Goal: Task Accomplishment & Management: Complete application form

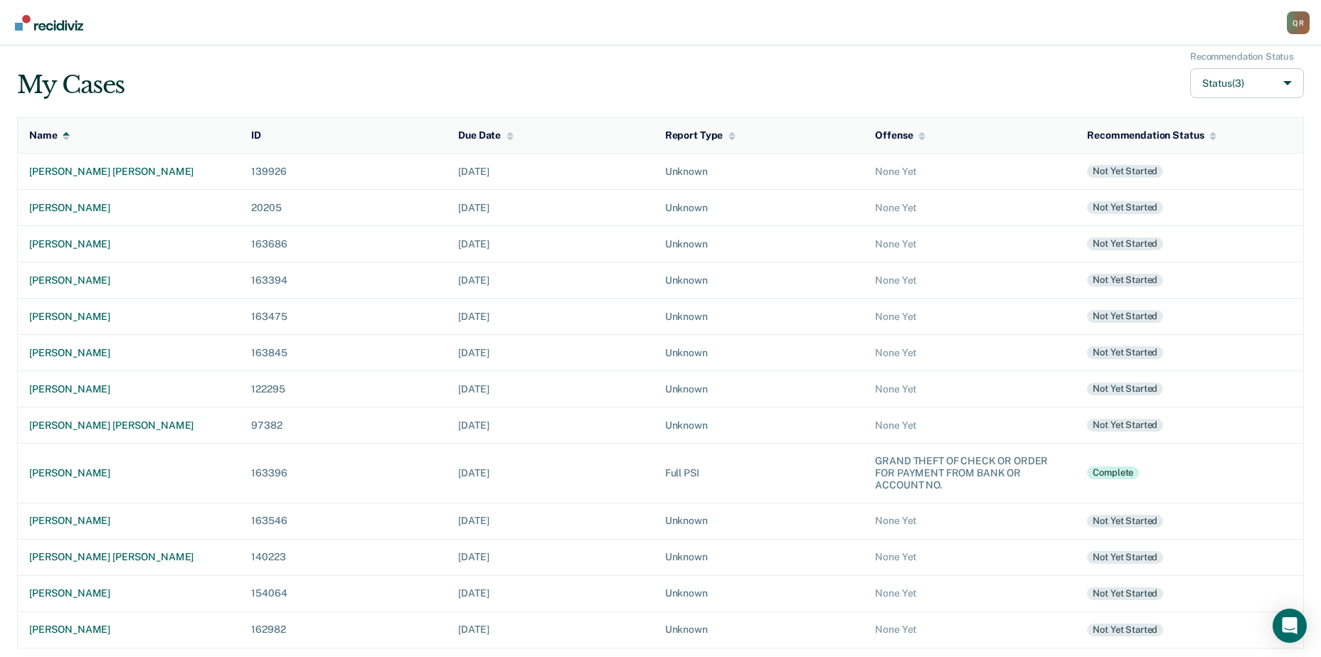
scroll to position [9, 0]
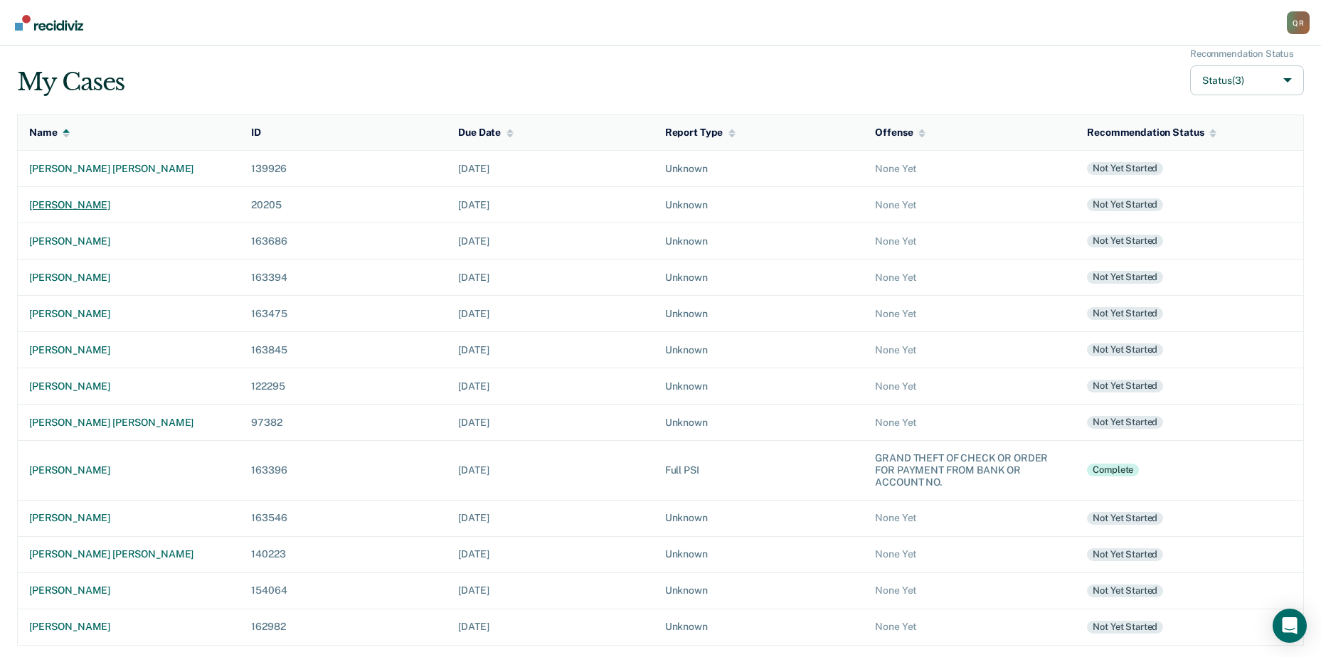
click at [64, 198] on td "[PERSON_NAME]" at bounding box center [129, 205] width 223 height 36
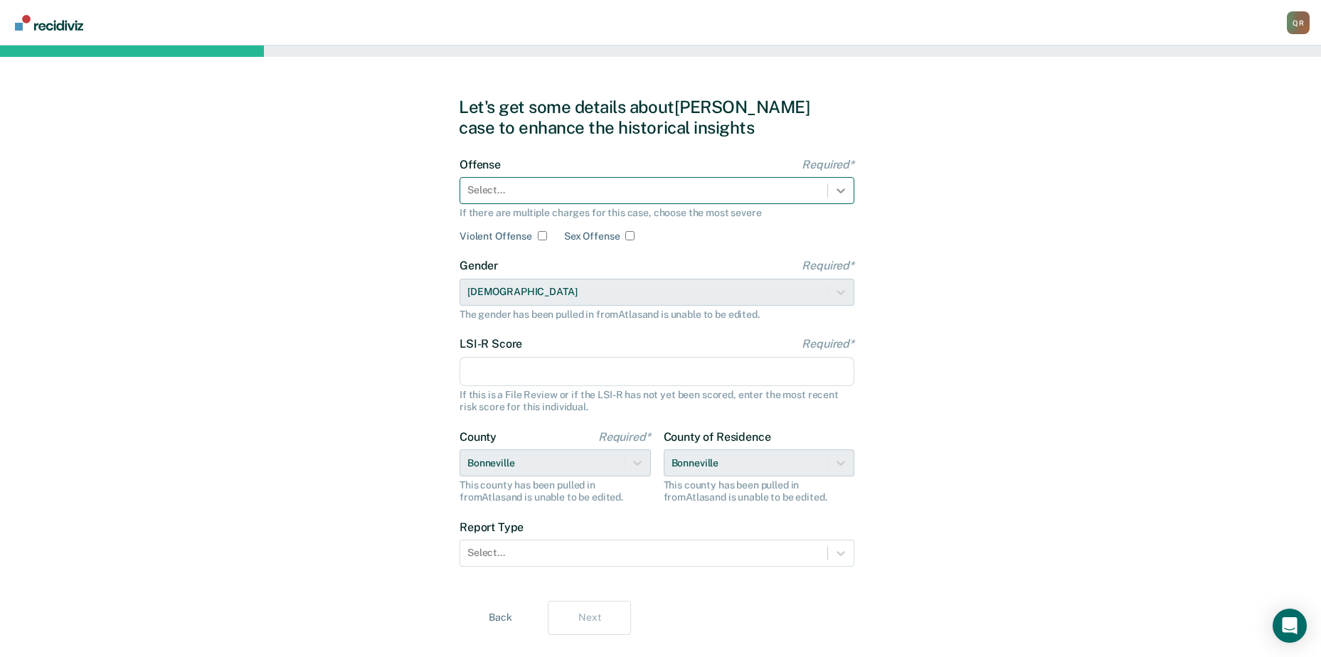
click at [844, 188] on icon at bounding box center [841, 191] width 14 height 14
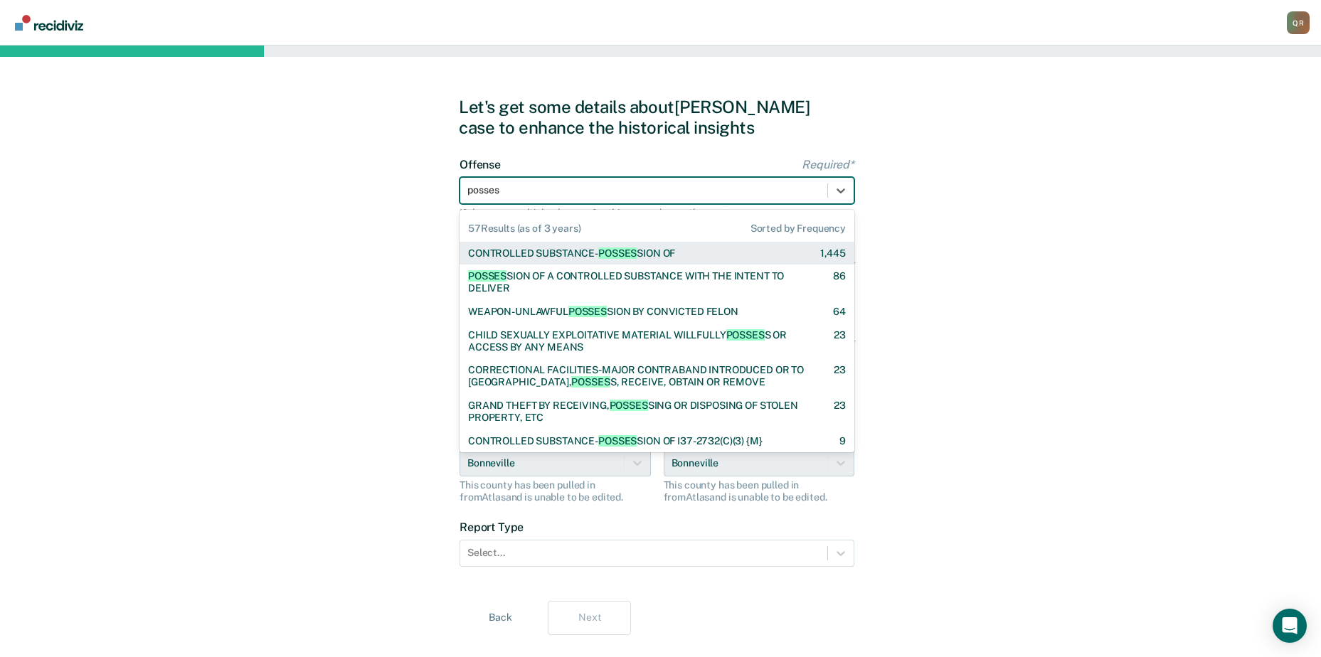
type input "possess"
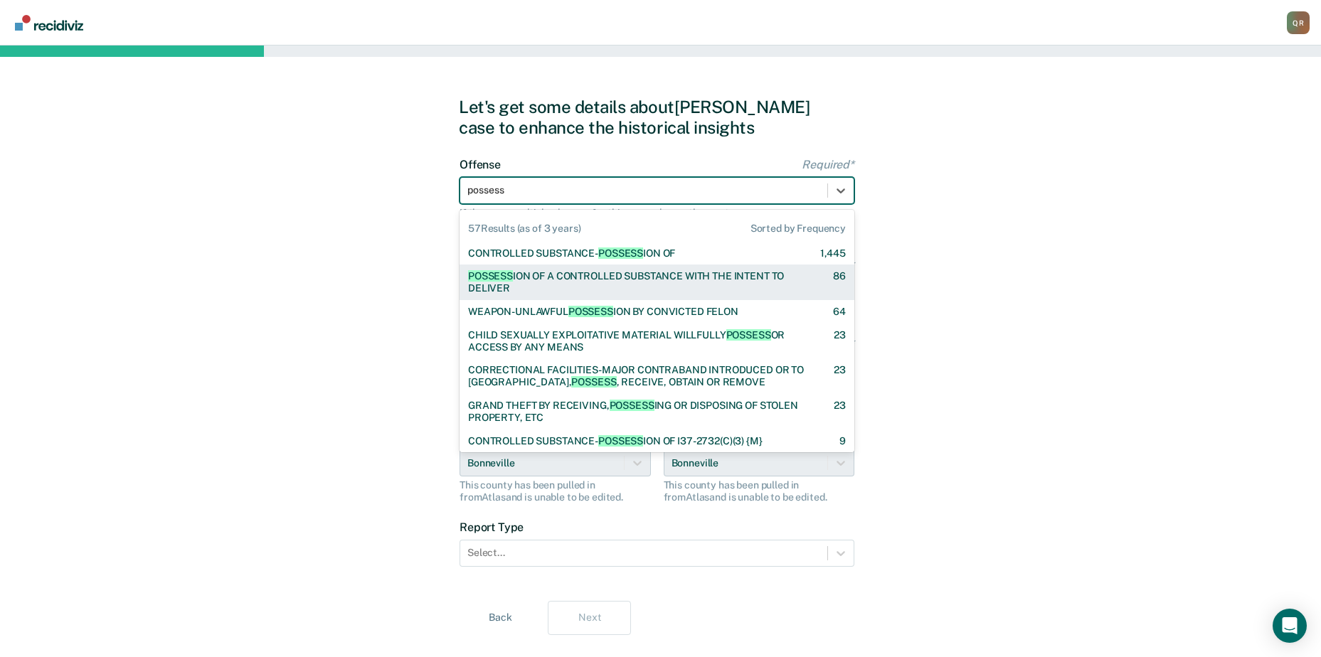
click at [575, 270] on div "POSSESS ION OF A CONTROLLED SUBSTANCE WITH THE INTENT TO DELIVER" at bounding box center [638, 282] width 340 height 24
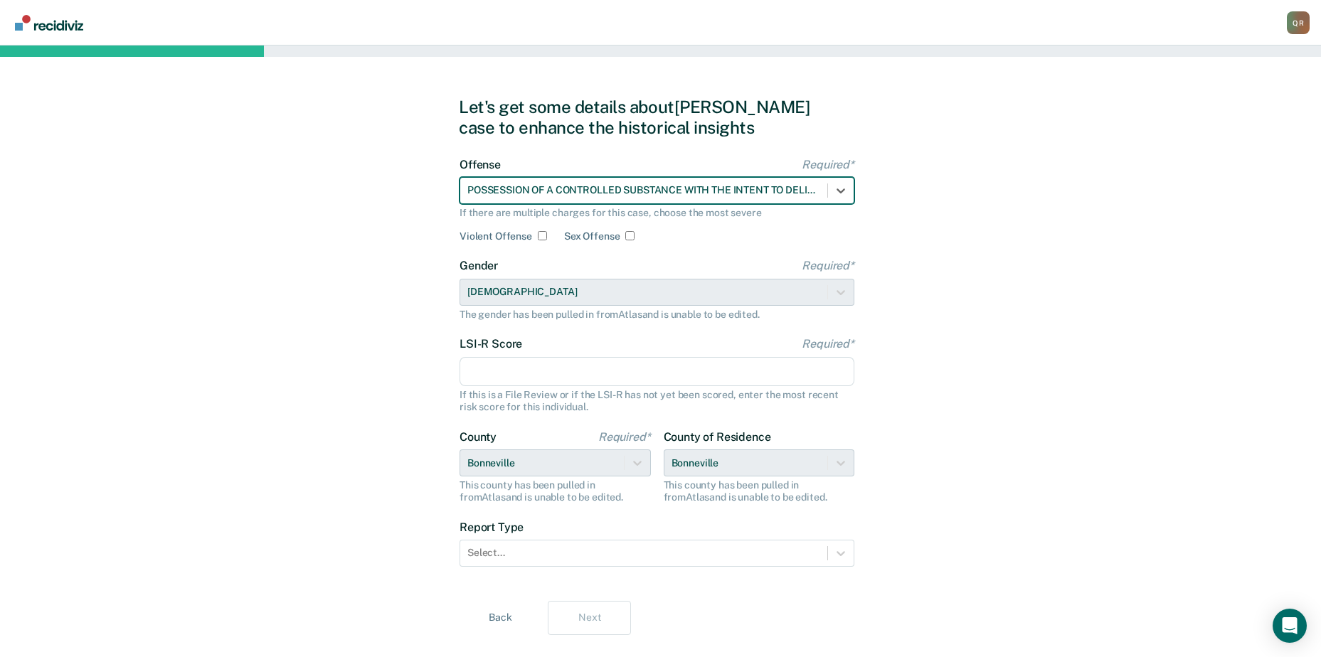
click at [522, 357] on input "LSI-R Score Required*" at bounding box center [657, 372] width 395 height 30
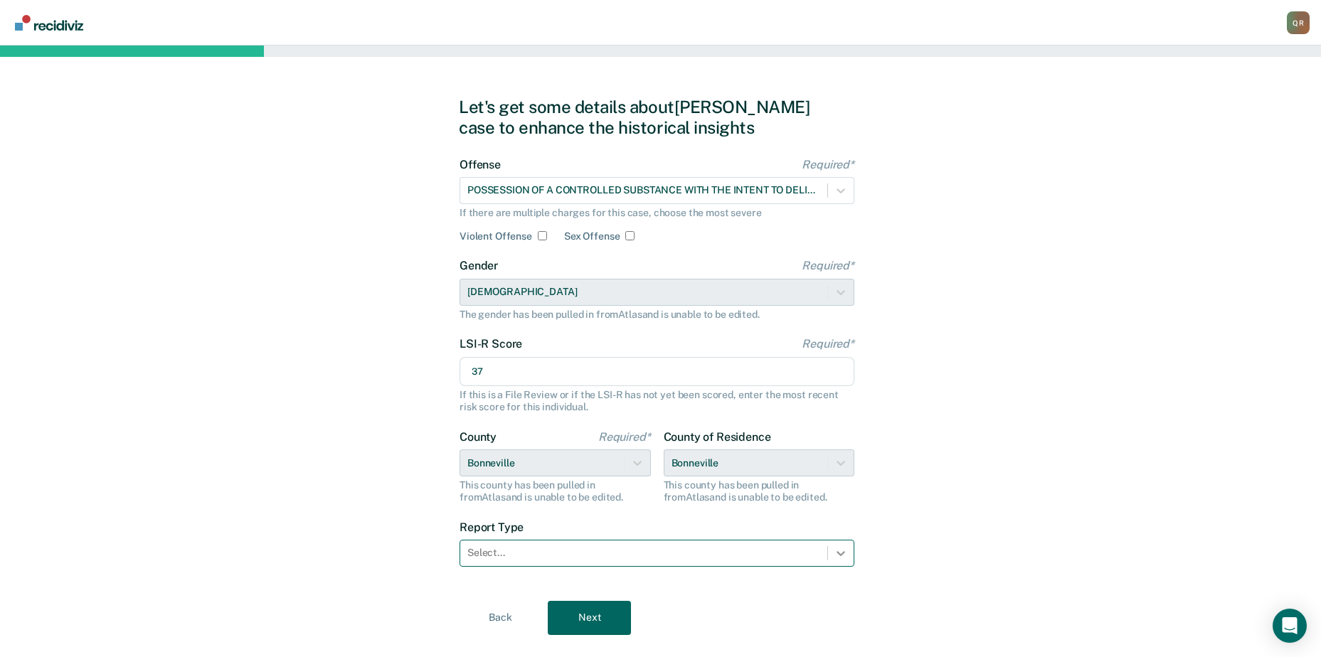
type input "37"
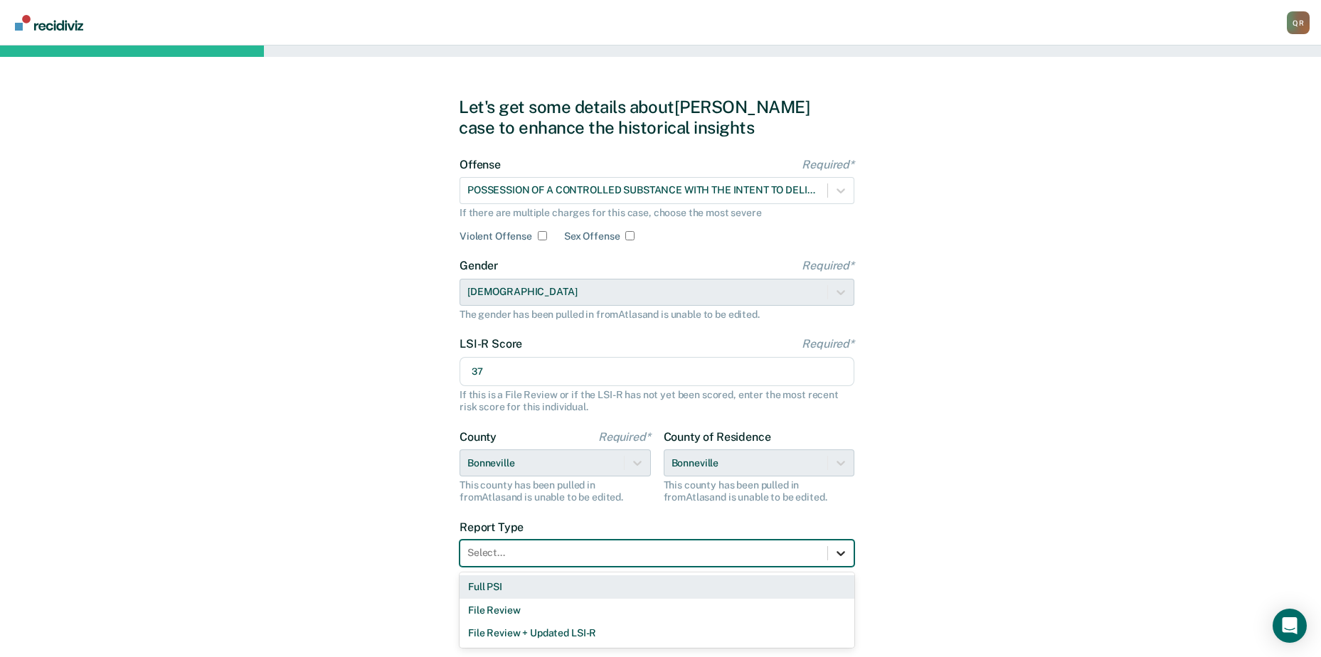
click at [835, 552] on icon at bounding box center [841, 553] width 14 height 14
click at [474, 581] on div "Full PSI" at bounding box center [657, 587] width 395 height 23
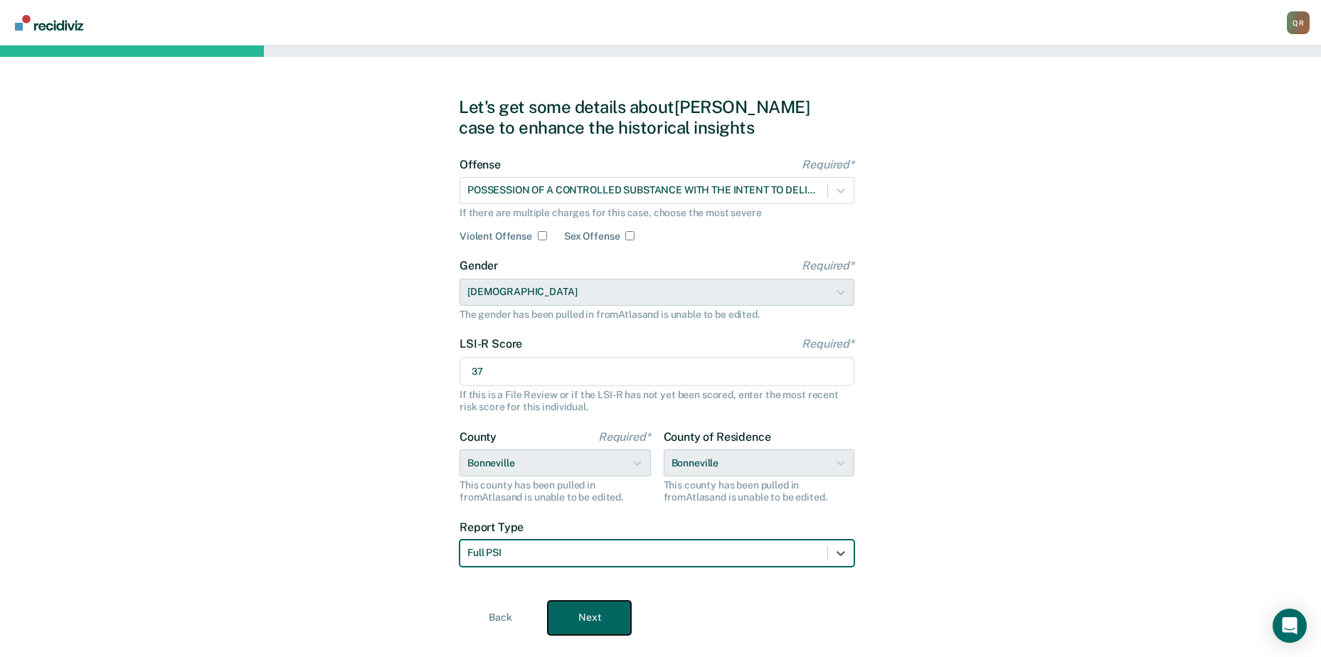
click at [594, 614] on button "Next" at bounding box center [589, 618] width 83 height 34
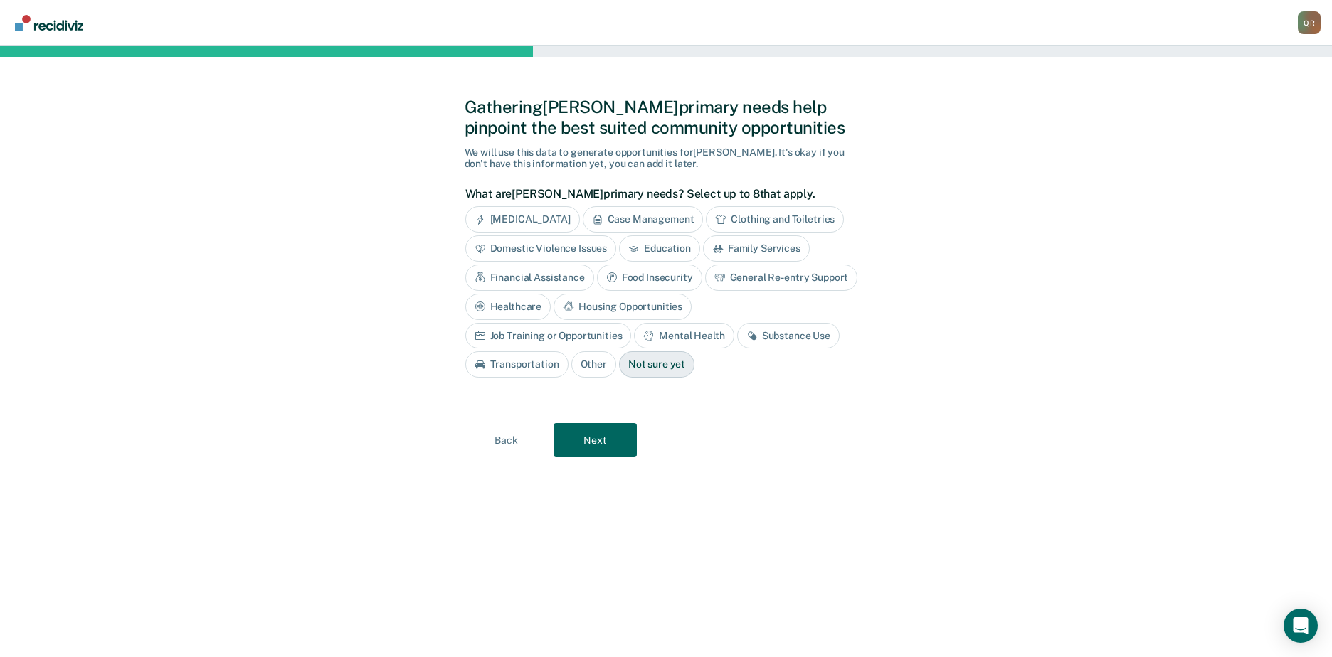
click at [628, 307] on div "Housing Opportunities" at bounding box center [623, 307] width 138 height 26
click at [579, 334] on div "Job Training or Opportunities" at bounding box center [548, 336] width 166 height 26
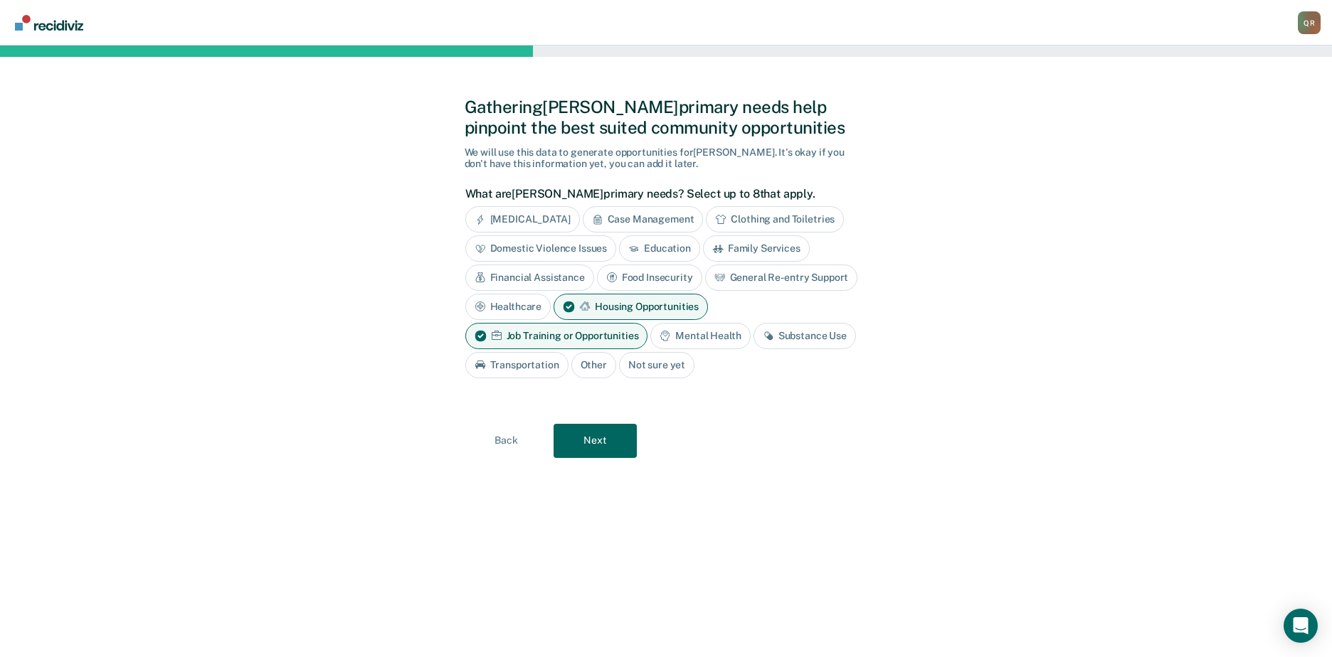
click at [783, 337] on div "Substance Use" at bounding box center [805, 336] width 102 height 26
click at [533, 273] on div "Financial Assistance" at bounding box center [529, 278] width 129 height 26
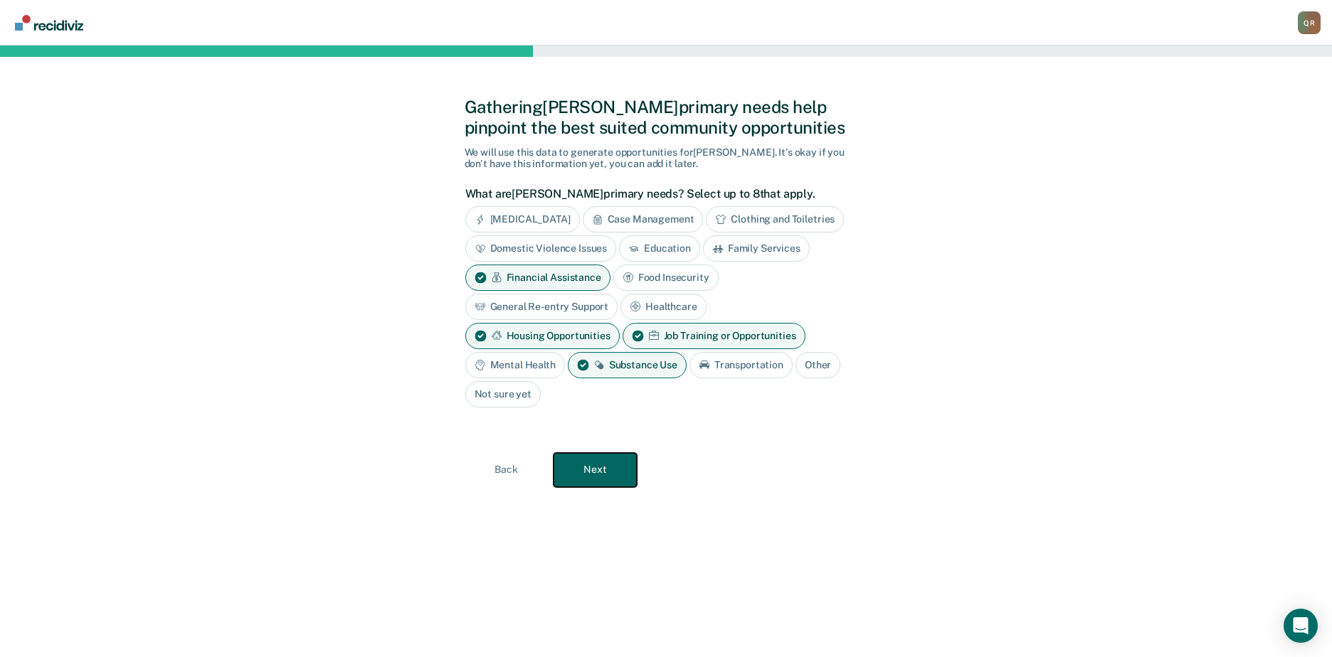
click at [614, 465] on button "Next" at bounding box center [595, 470] width 83 height 34
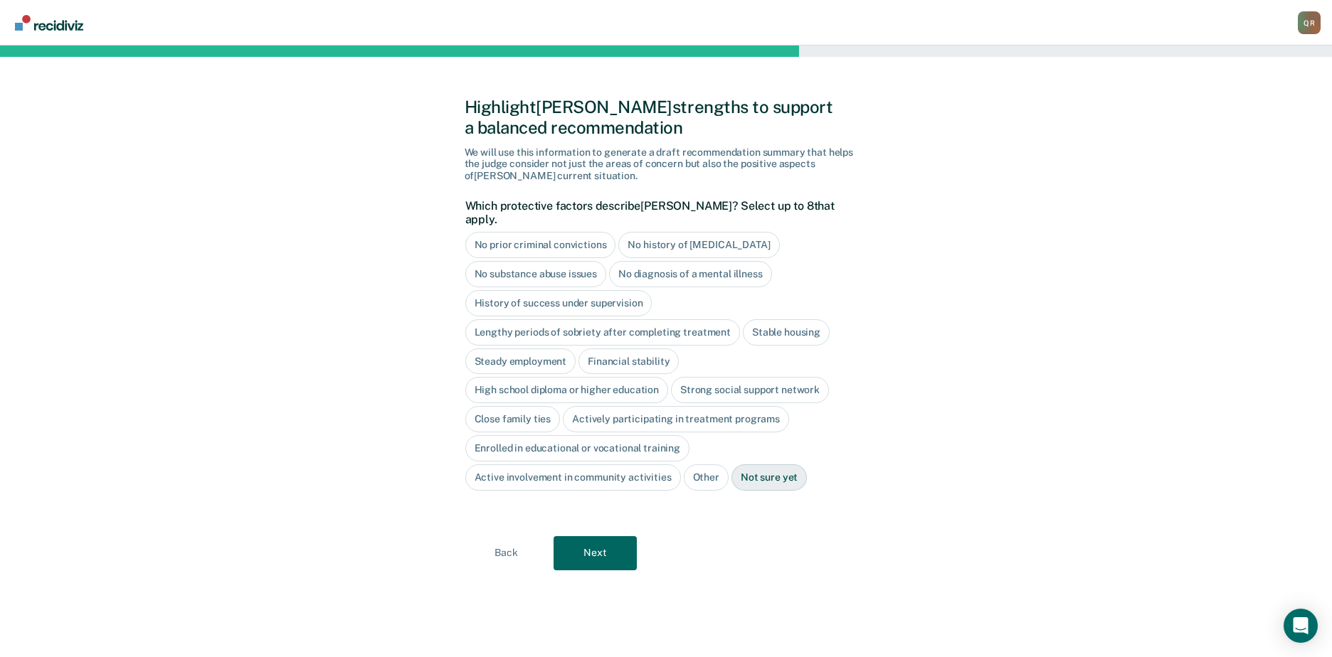
click at [686, 232] on div "No history of [MEDICAL_DATA]" at bounding box center [698, 245] width 161 height 26
click at [714, 261] on div "No diagnosis of a mental illness" at bounding box center [690, 274] width 163 height 26
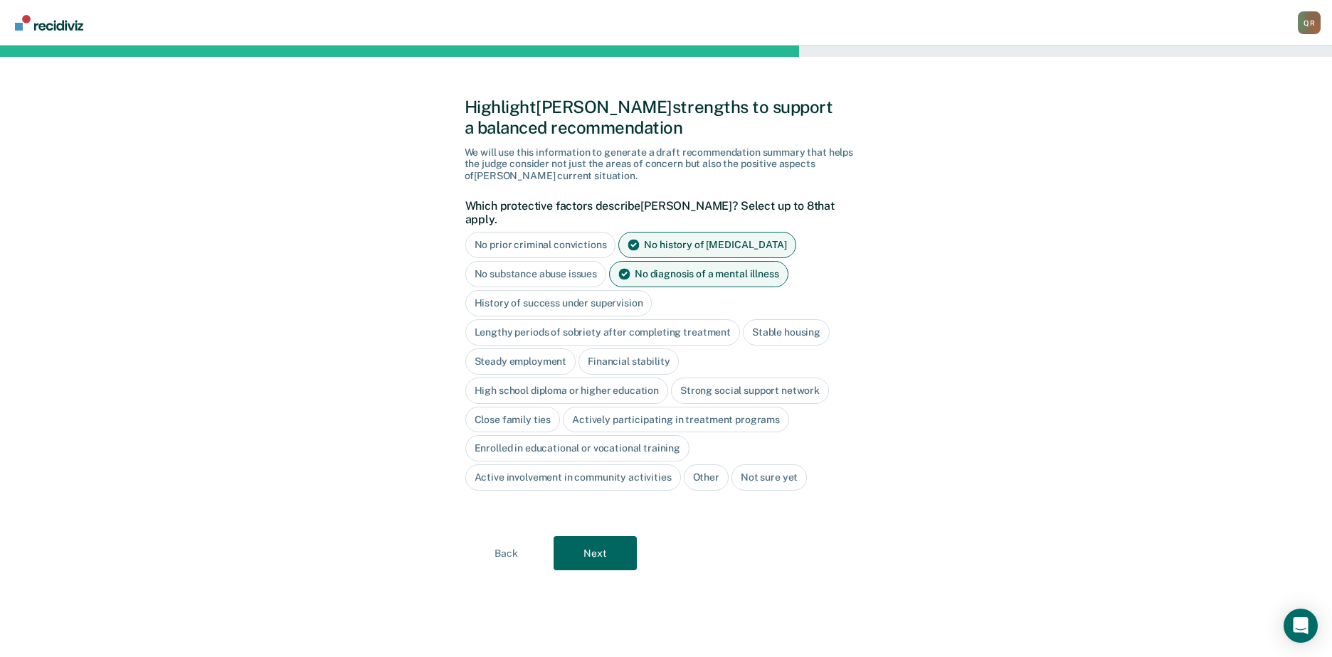
click at [593, 290] on div "History of success under supervision" at bounding box center [558, 303] width 187 height 26
click at [504, 407] on div "Close family ties" at bounding box center [512, 420] width 95 height 26
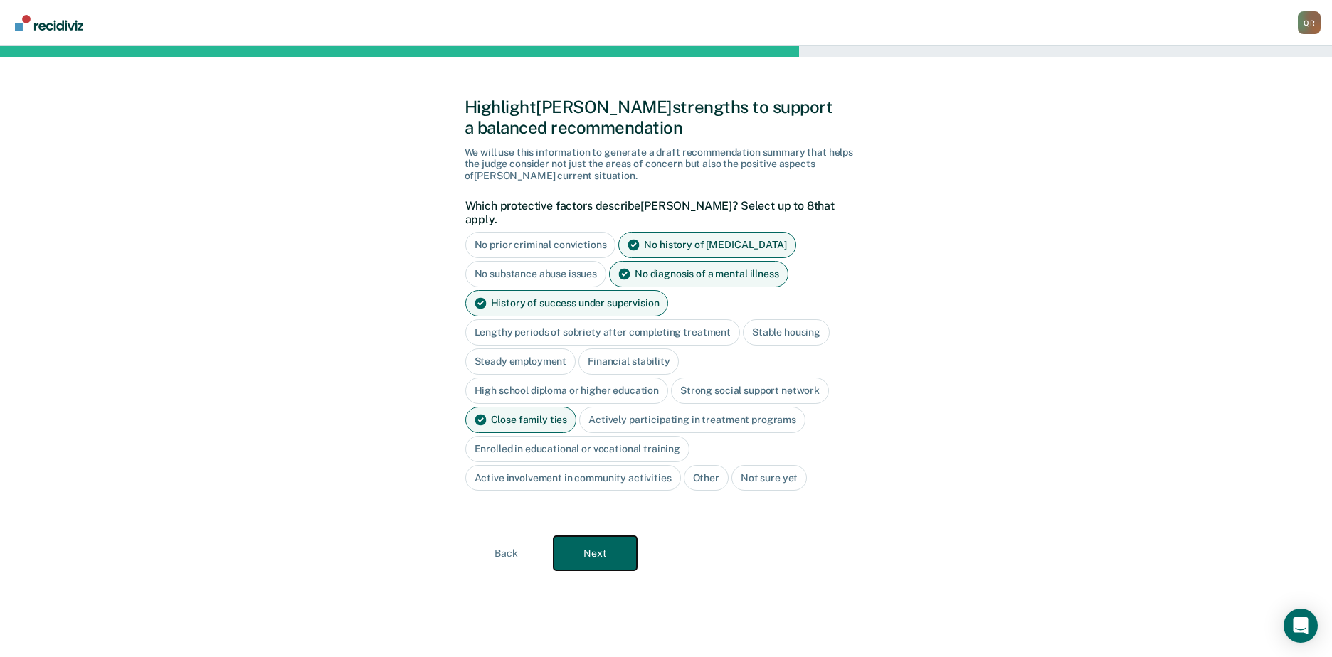
click at [592, 536] on button "Next" at bounding box center [595, 553] width 83 height 34
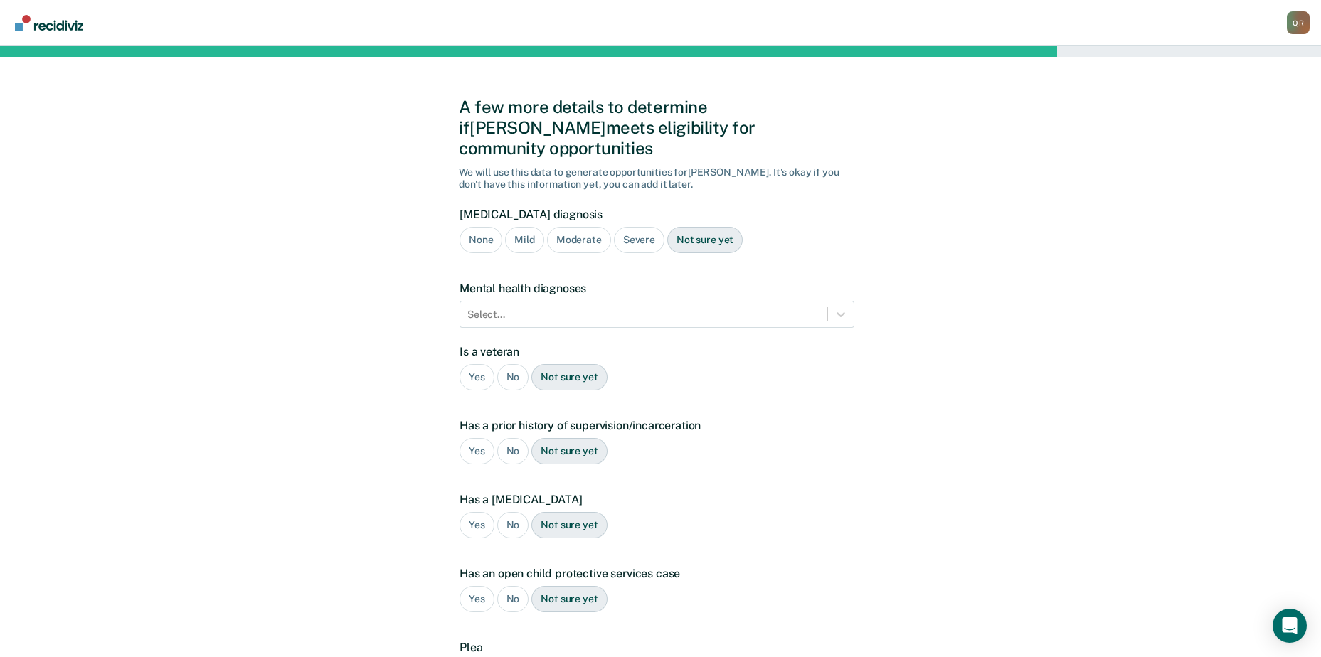
click at [475, 227] on div "None" at bounding box center [481, 240] width 43 height 26
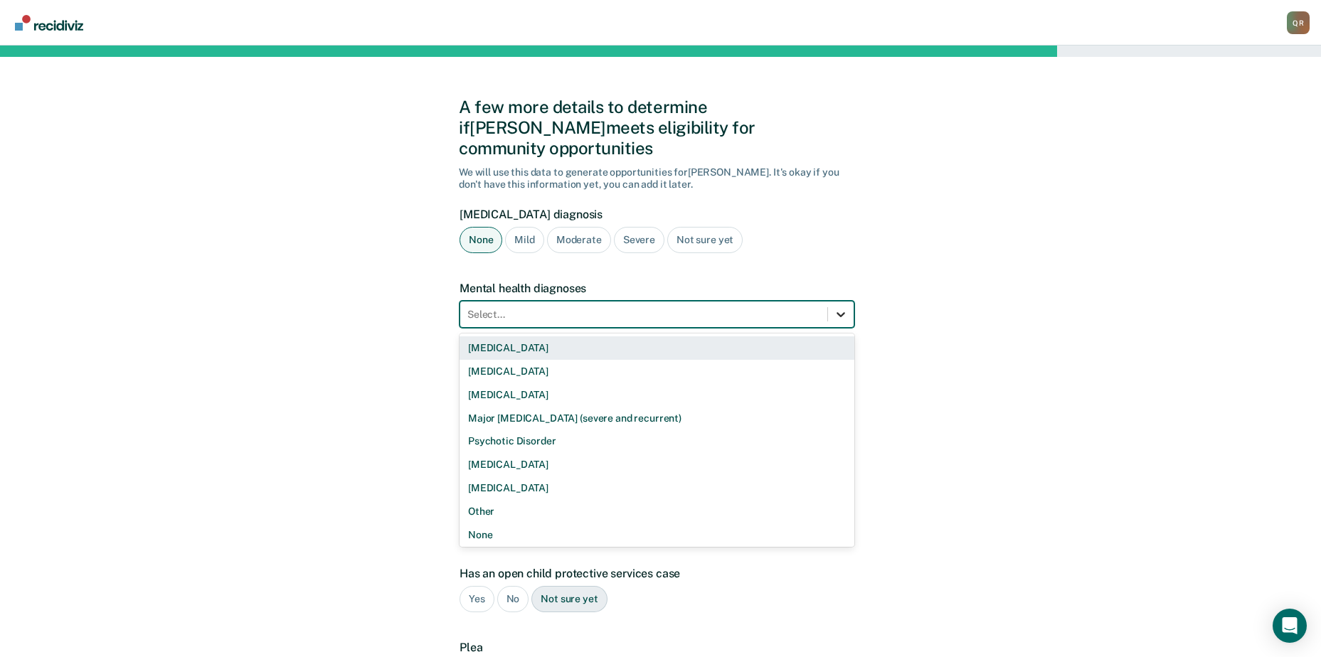
click at [847, 307] on icon at bounding box center [841, 314] width 14 height 14
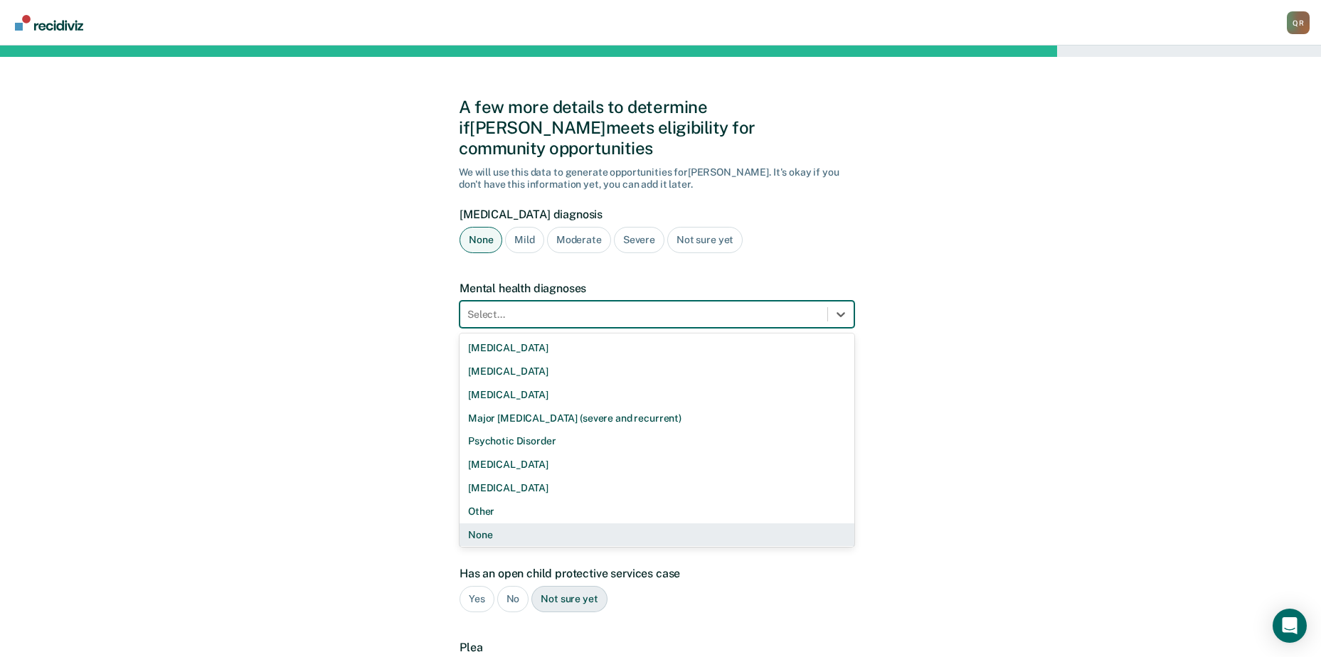
click at [480, 524] on div "None" at bounding box center [657, 535] width 395 height 23
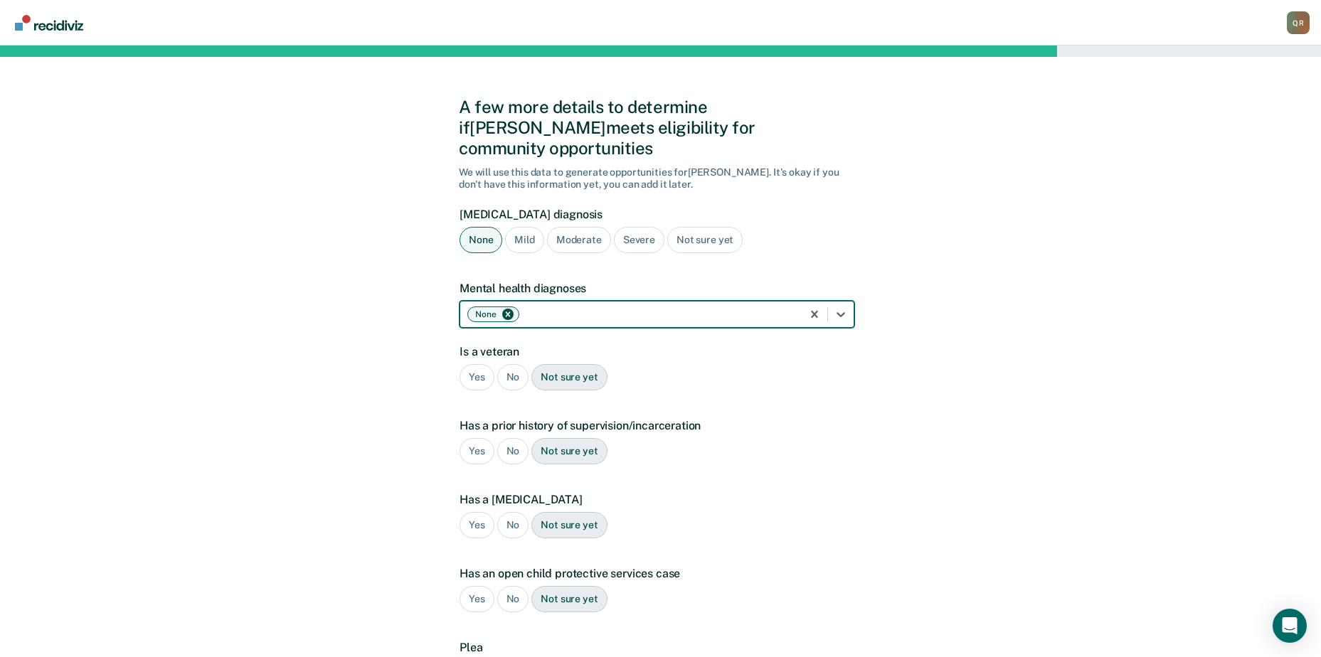
click at [514, 364] on div "No" at bounding box center [513, 377] width 32 height 26
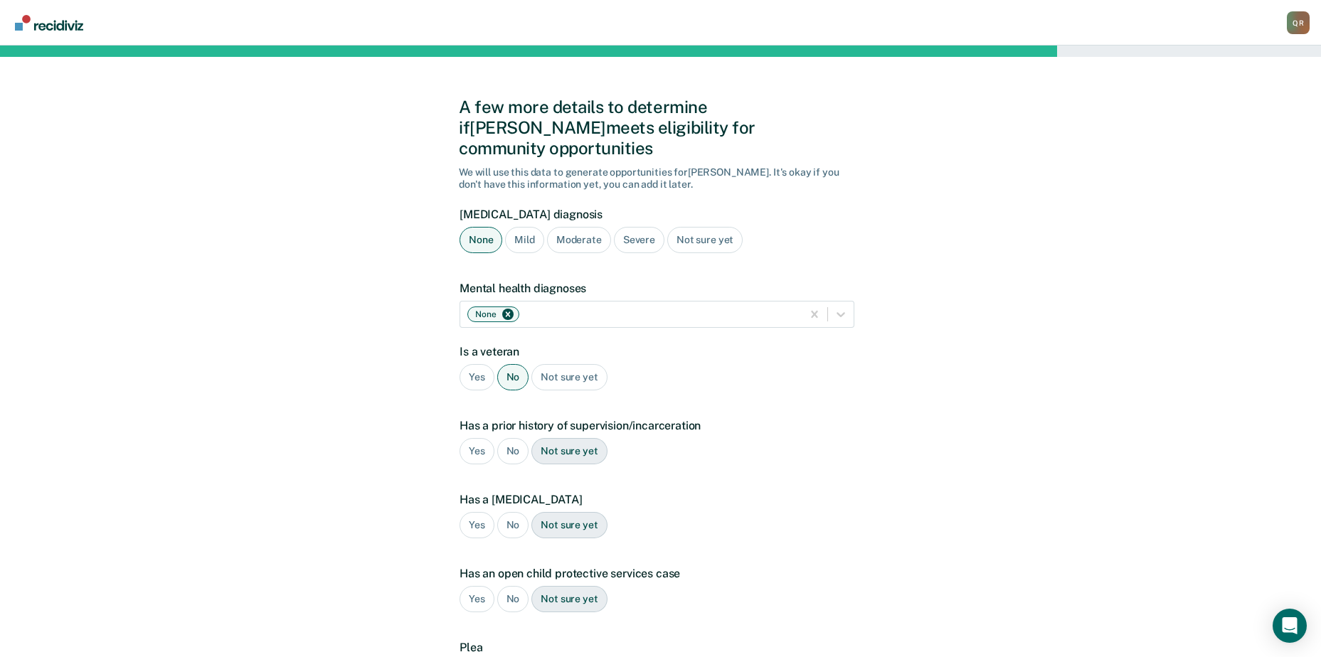
click at [466, 438] on div "Yes" at bounding box center [477, 451] width 35 height 26
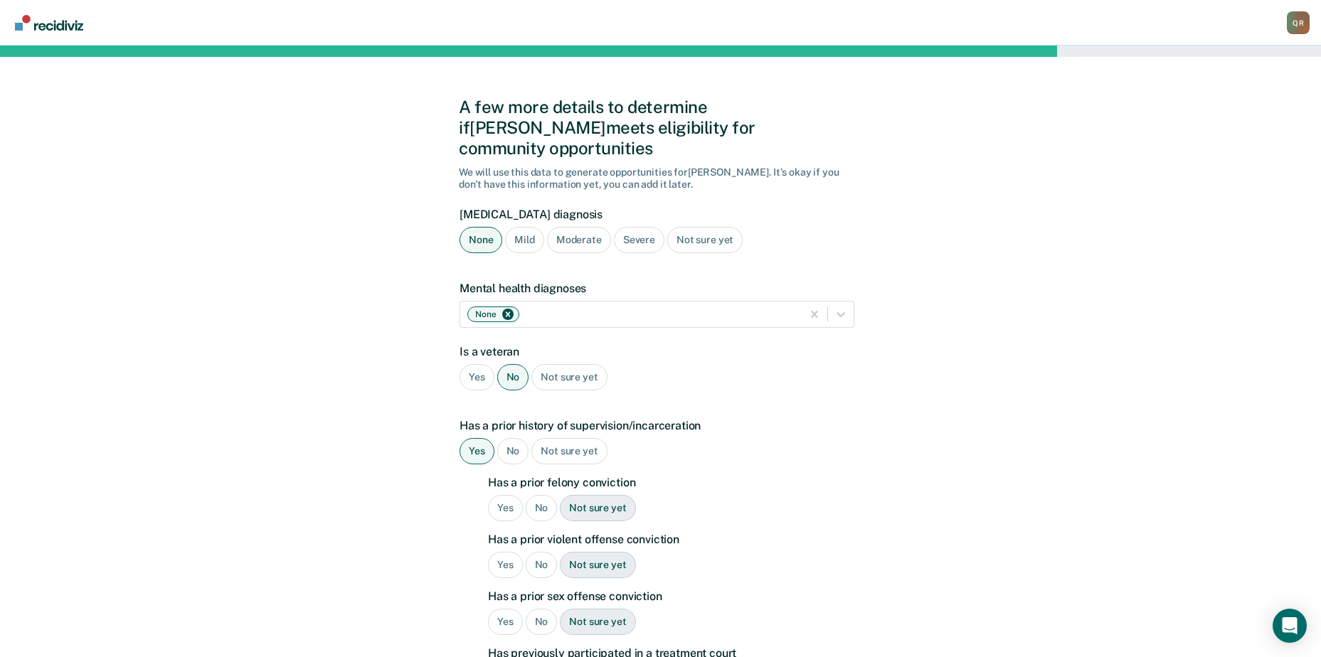
click at [501, 495] on div "Yes" at bounding box center [505, 508] width 35 height 26
click at [543, 552] on div "No" at bounding box center [542, 565] width 32 height 26
click at [547, 609] on div "No" at bounding box center [542, 622] width 32 height 26
drag, startPoint x: 547, startPoint y: 599, endPoint x: 543, endPoint y: 652, distance: 53.5
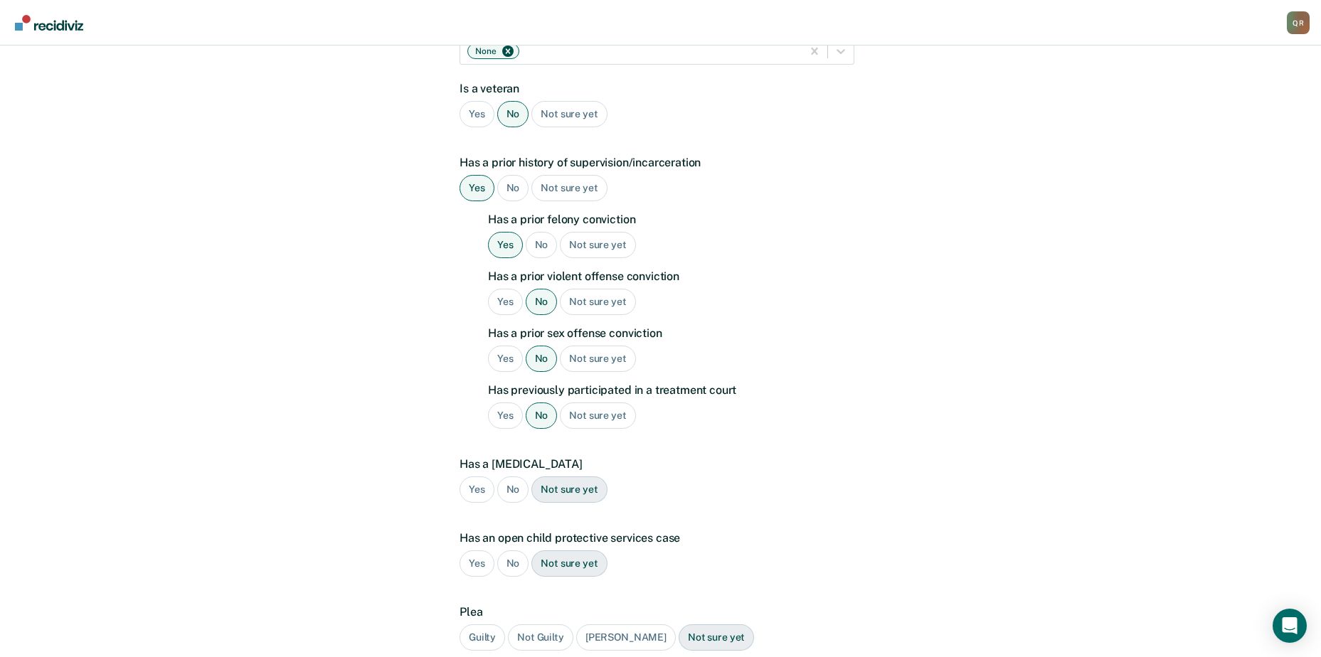
scroll to position [281, 0]
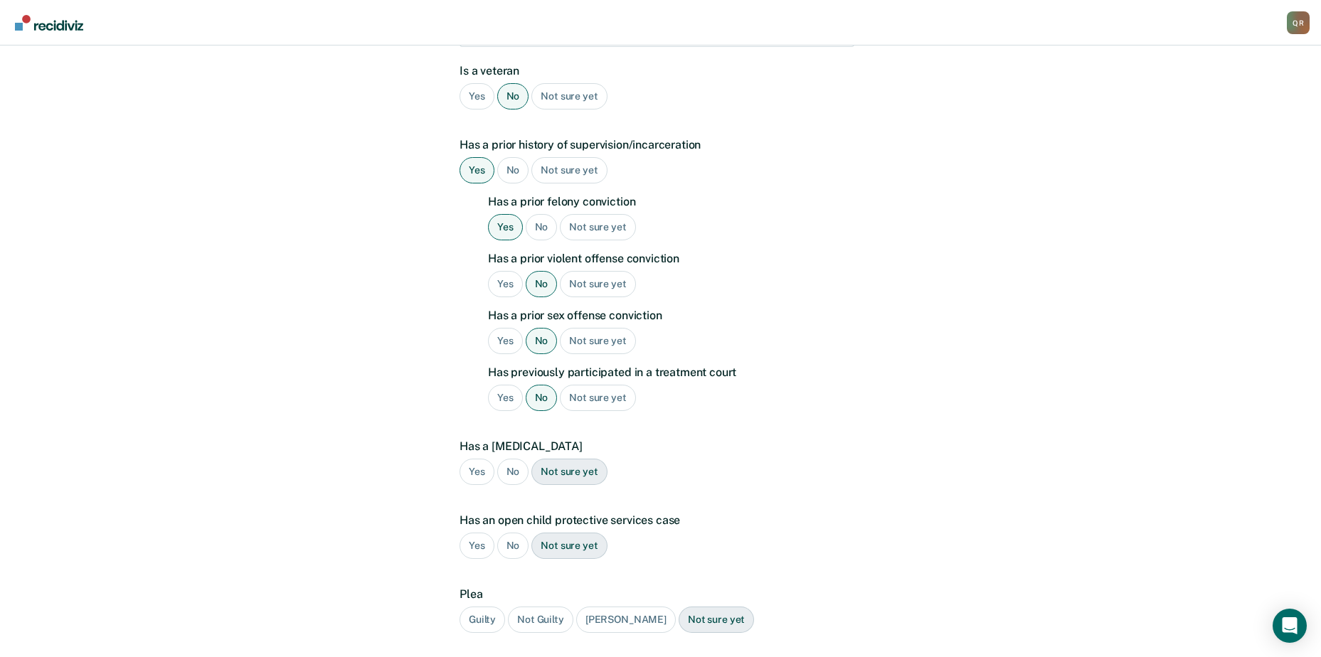
click at [517, 459] on div "No" at bounding box center [513, 472] width 32 height 26
click at [510, 533] on div "No" at bounding box center [513, 546] width 32 height 26
click at [490, 607] on div "Guilty" at bounding box center [483, 620] width 46 height 26
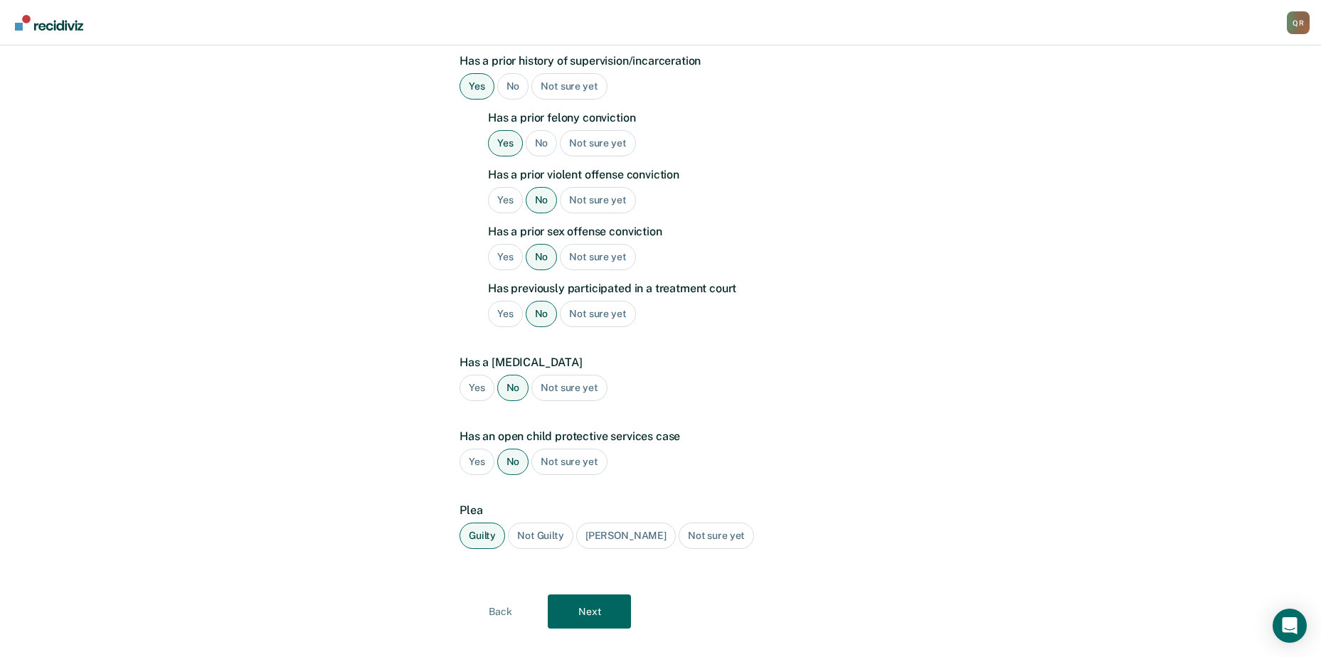
scroll to position [367, 0]
click at [591, 594] on button "Next" at bounding box center [589, 610] width 83 height 34
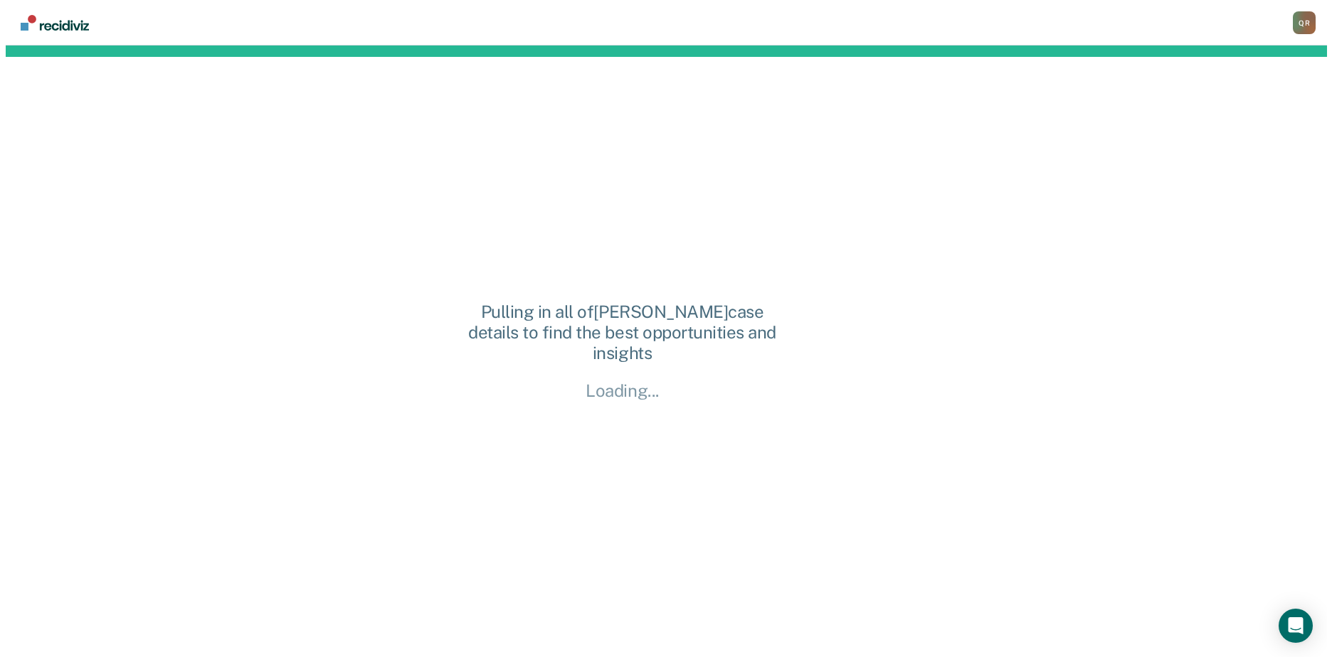
scroll to position [0, 0]
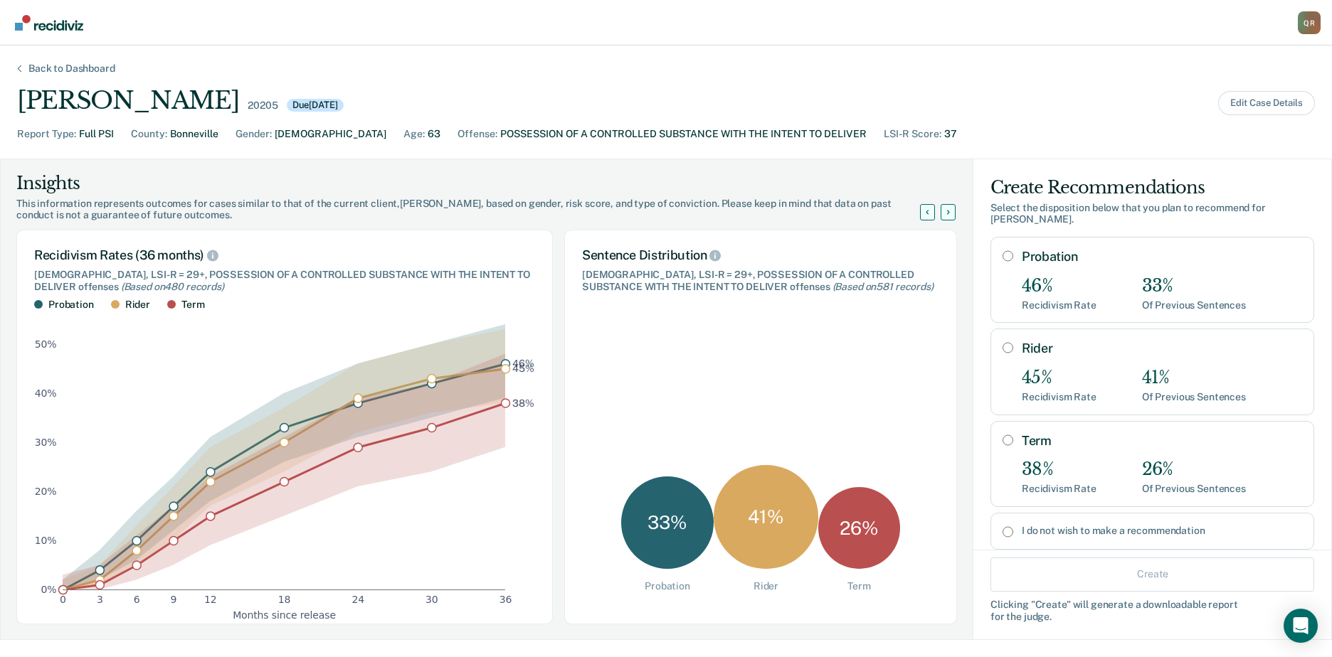
click at [1003, 435] on input "Term" at bounding box center [1008, 440] width 11 height 11
radio input "true"
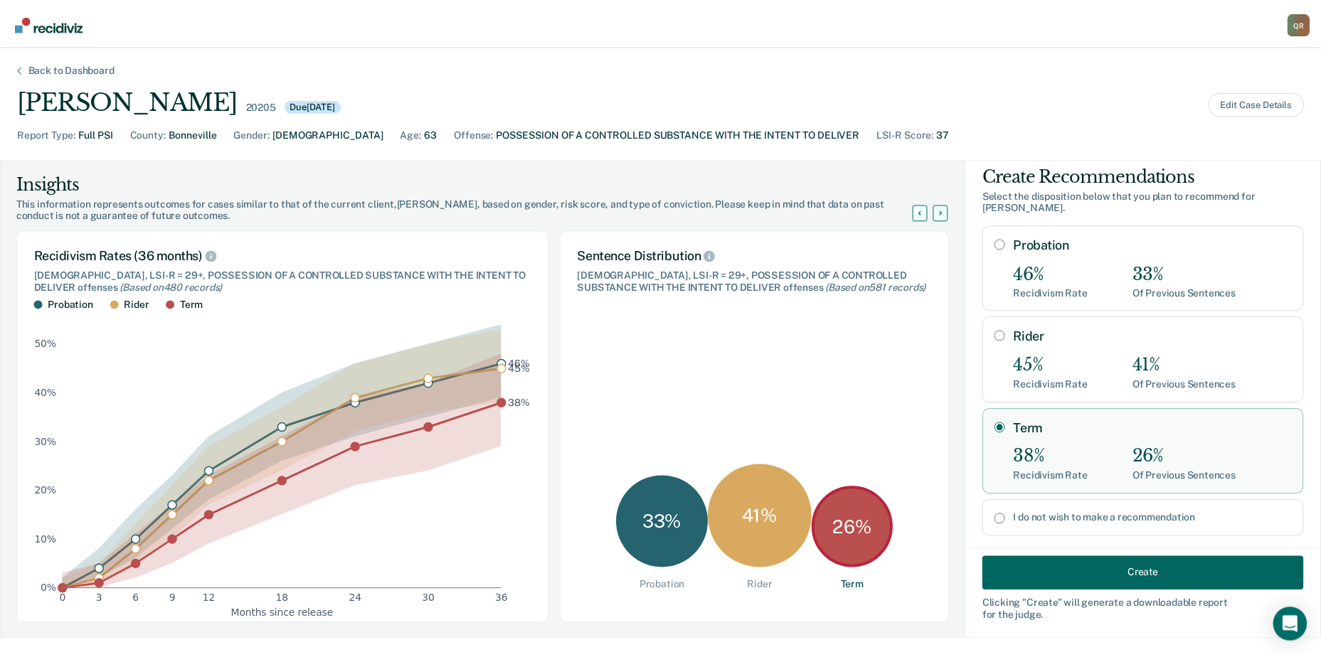
scroll to position [24, 0]
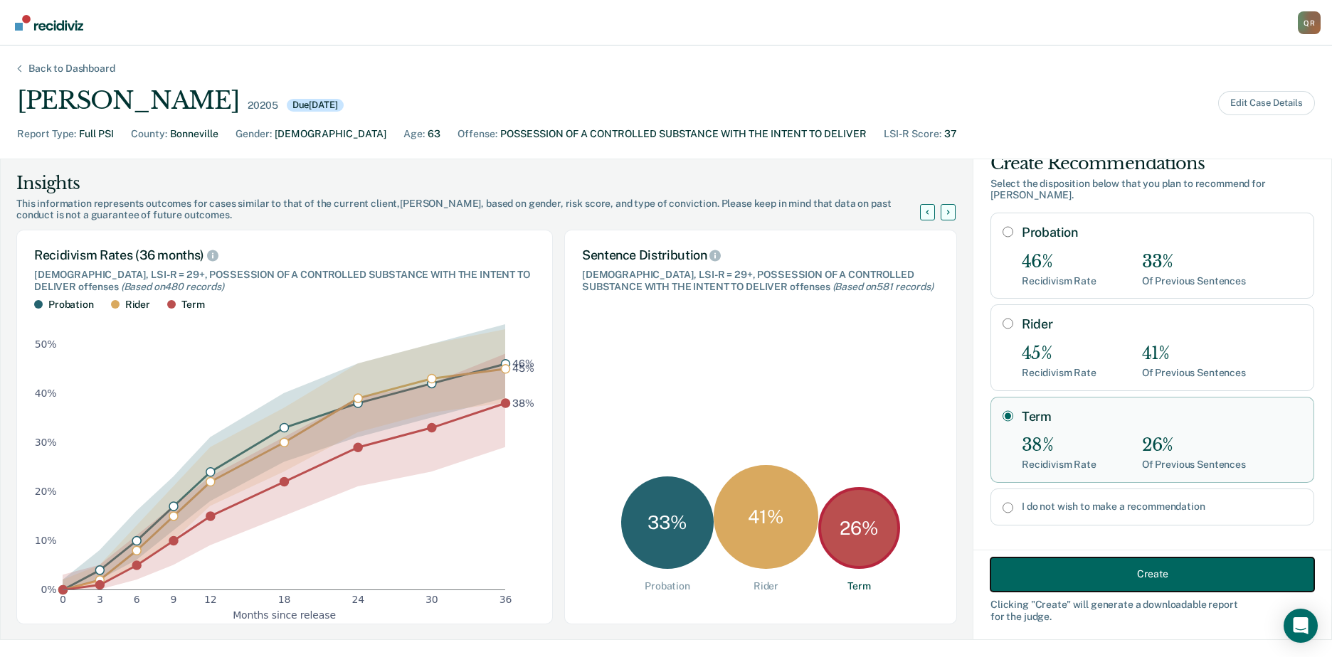
click at [1131, 577] on button "Create" at bounding box center [1152, 574] width 324 height 34
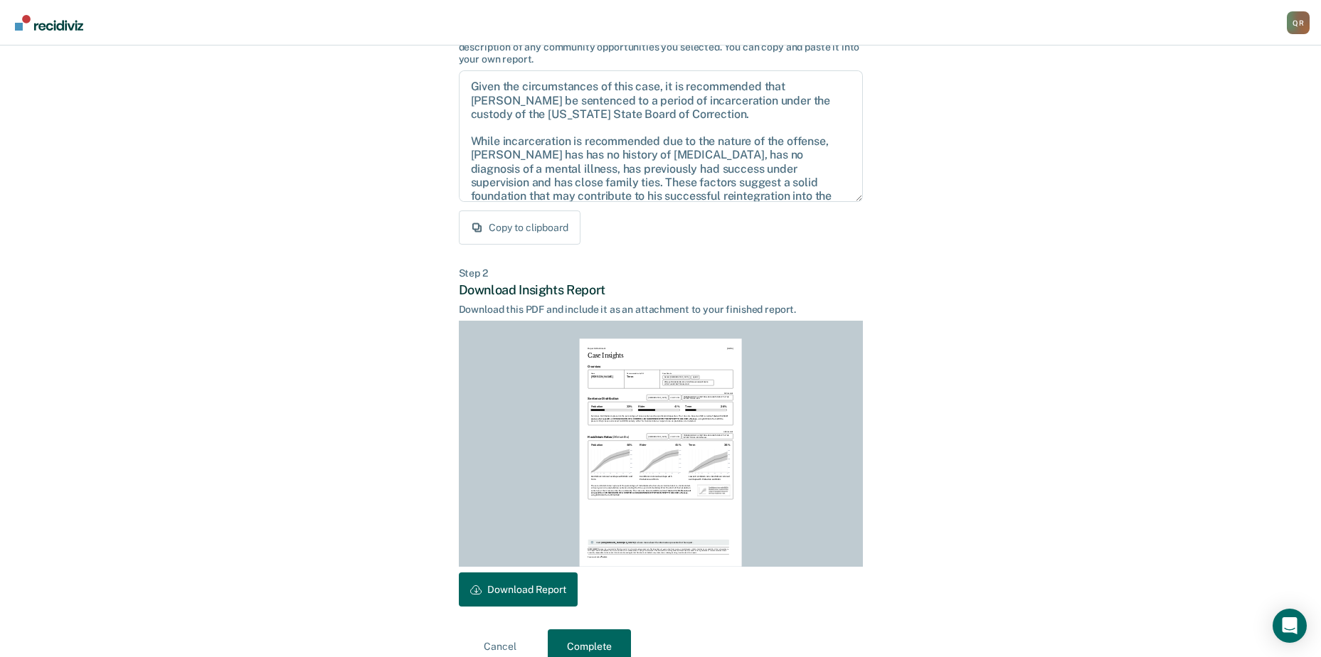
scroll to position [132, 0]
drag, startPoint x: 472, startPoint y: 84, endPoint x: 678, endPoint y: 116, distance: 208.8
click at [678, 116] on textarea "Given the circumstances of this case, it is recommended that [PERSON_NAME] be s…" at bounding box center [661, 135] width 404 height 132
click at [544, 584] on button "Download Report" at bounding box center [518, 588] width 119 height 34
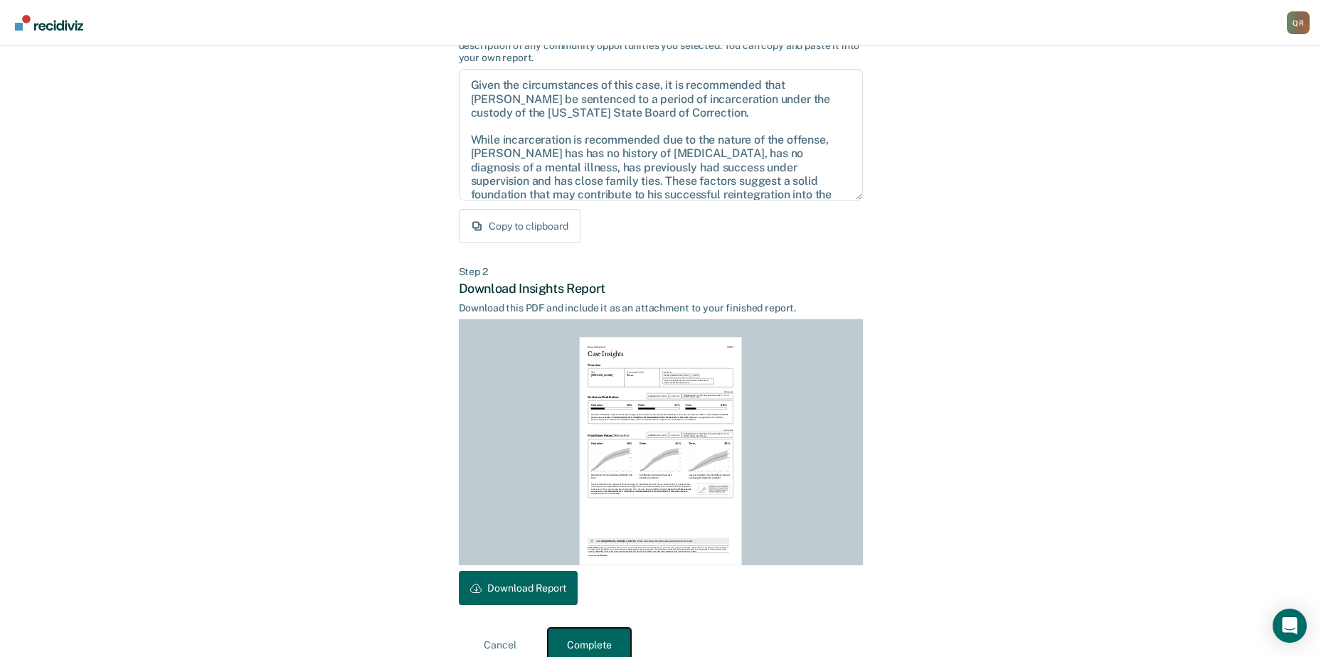
click at [583, 634] on button "Complete" at bounding box center [589, 645] width 83 height 34
